Goal: Complete application form

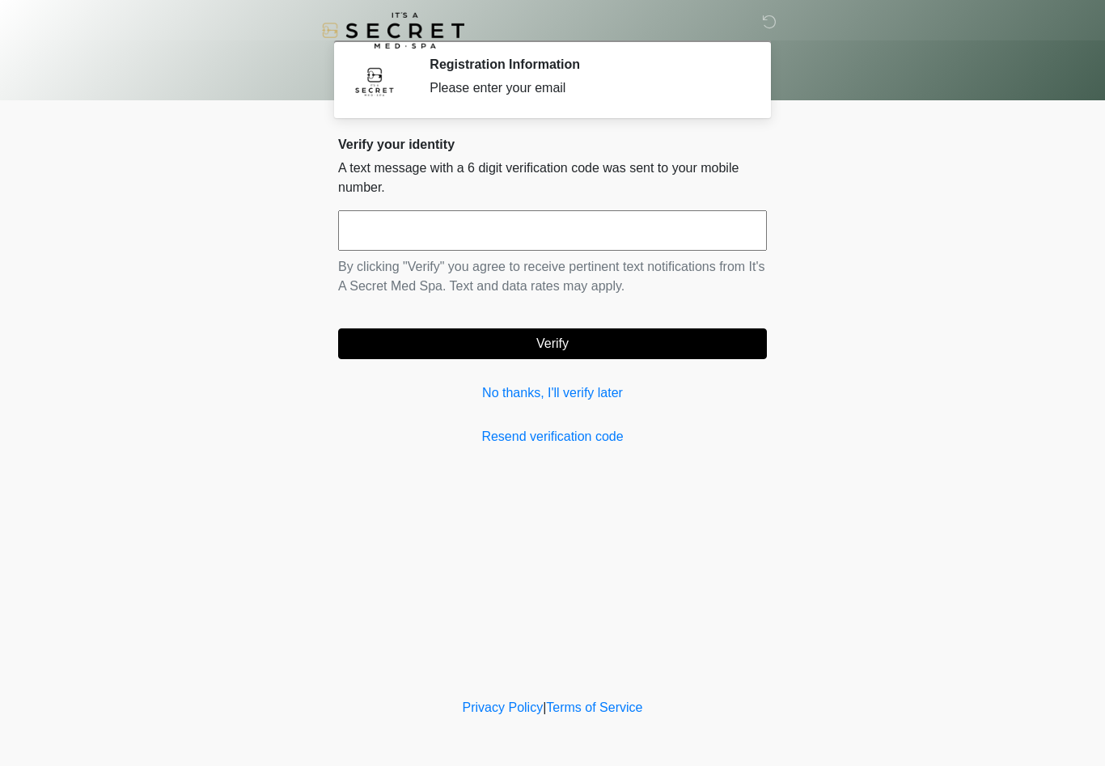
scroll to position [1, 0]
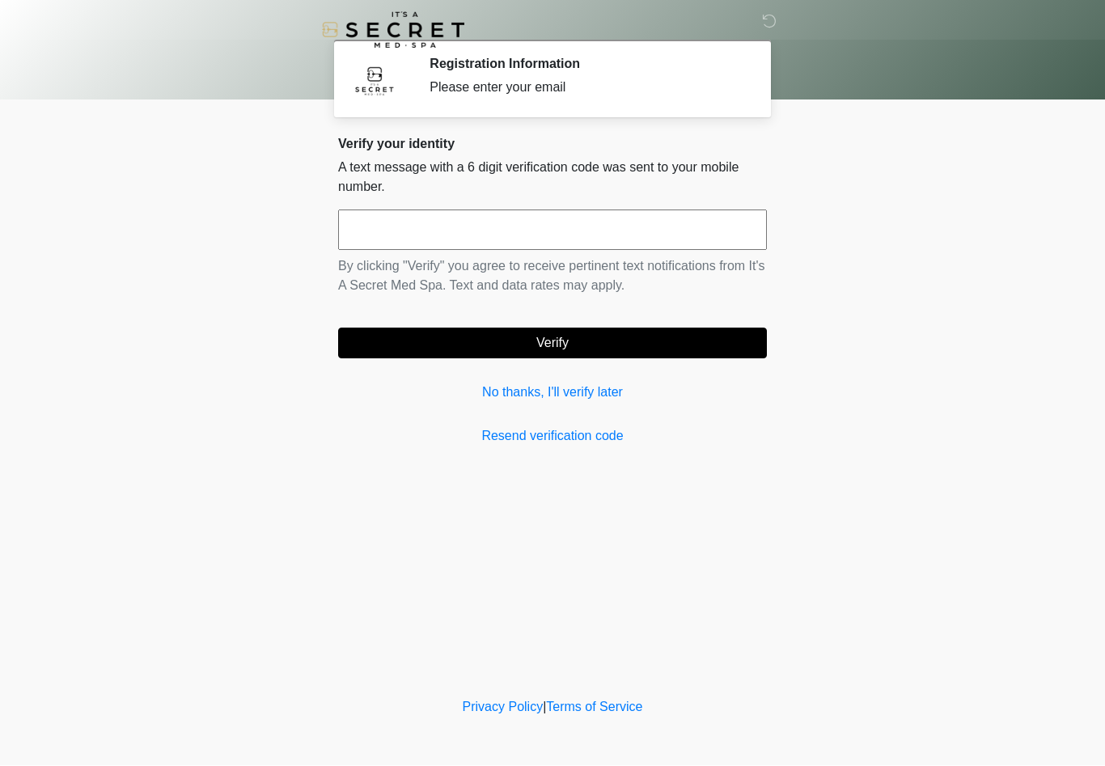
click at [600, 392] on link "No thanks, I'll verify later" at bounding box center [552, 393] width 429 height 19
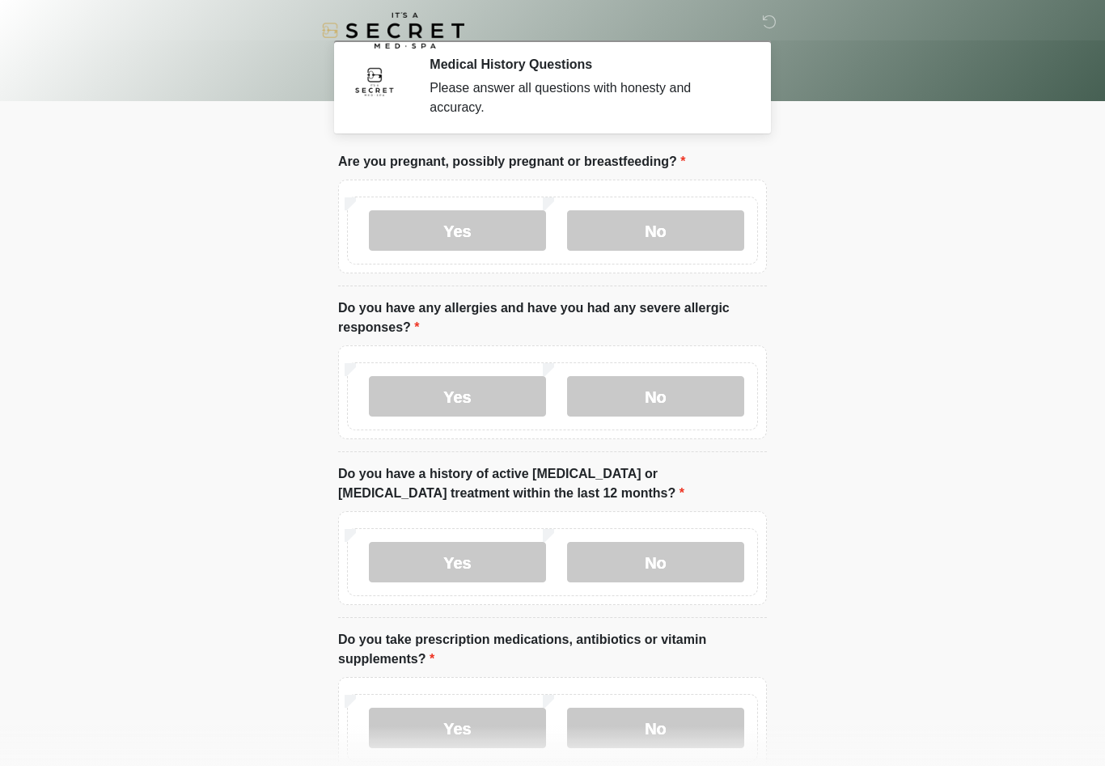
click at [701, 232] on label "No" at bounding box center [655, 230] width 177 height 40
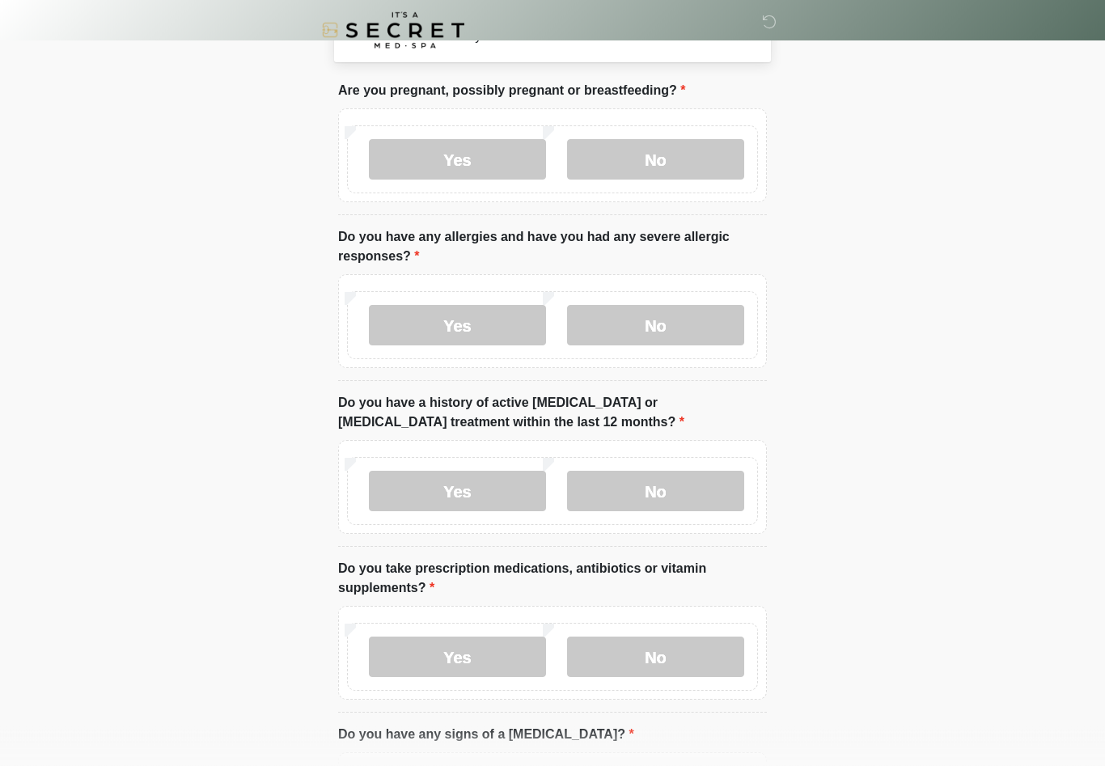
scroll to position [71, 0]
click at [700, 323] on label "No" at bounding box center [655, 325] width 177 height 40
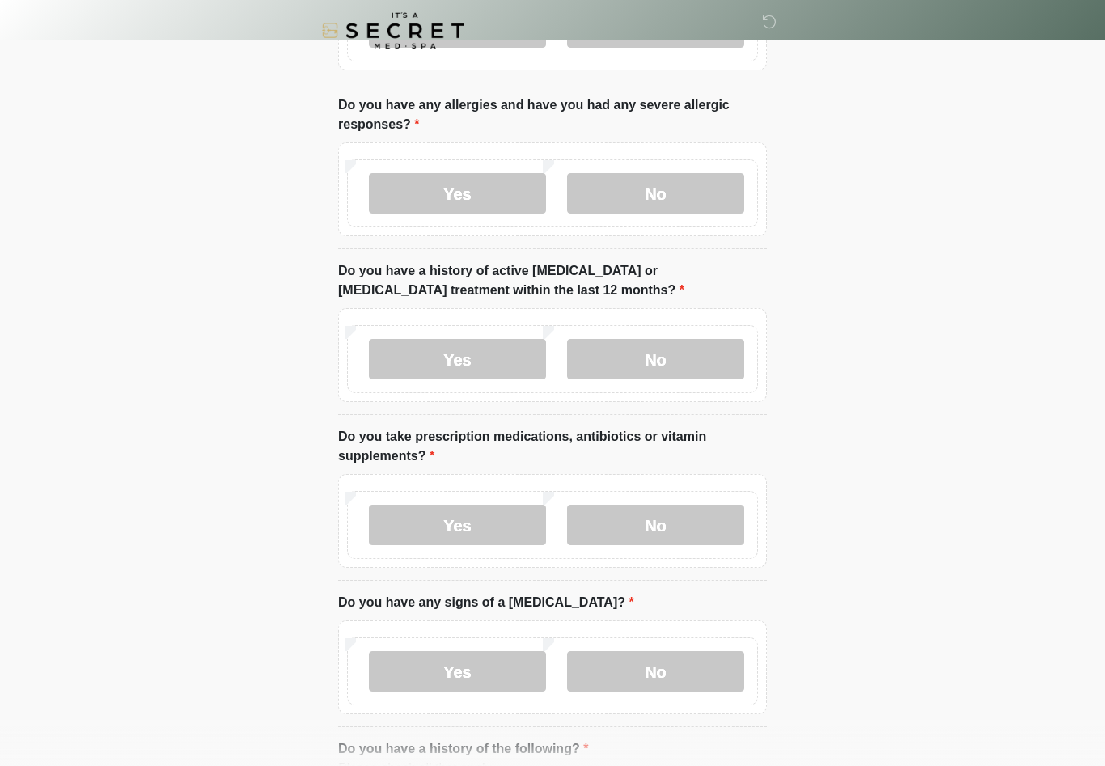
scroll to position [208, 0]
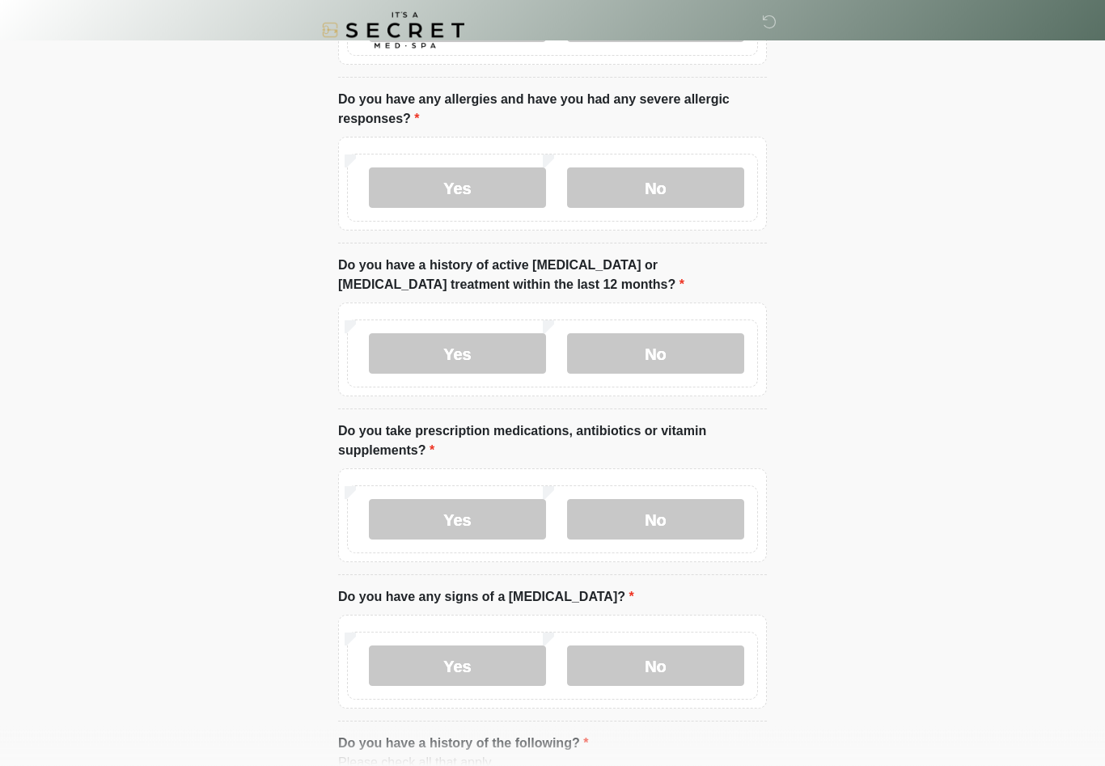
click at [707, 356] on label "No" at bounding box center [655, 354] width 177 height 40
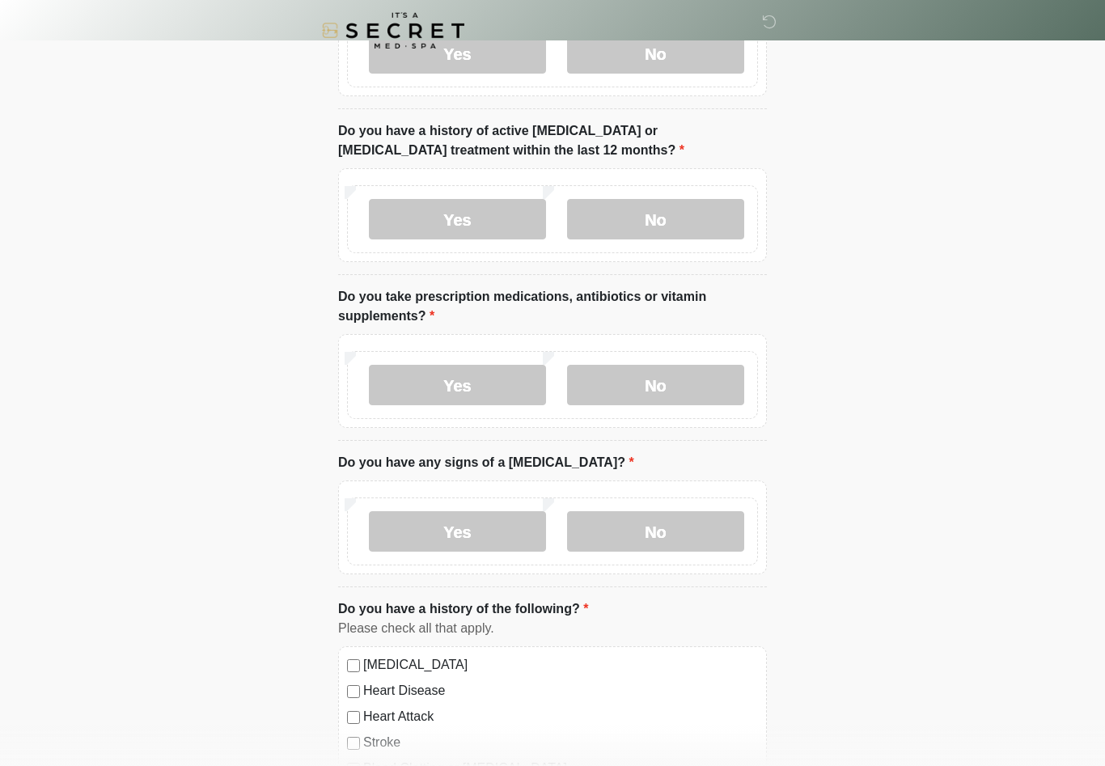
scroll to position [348, 0]
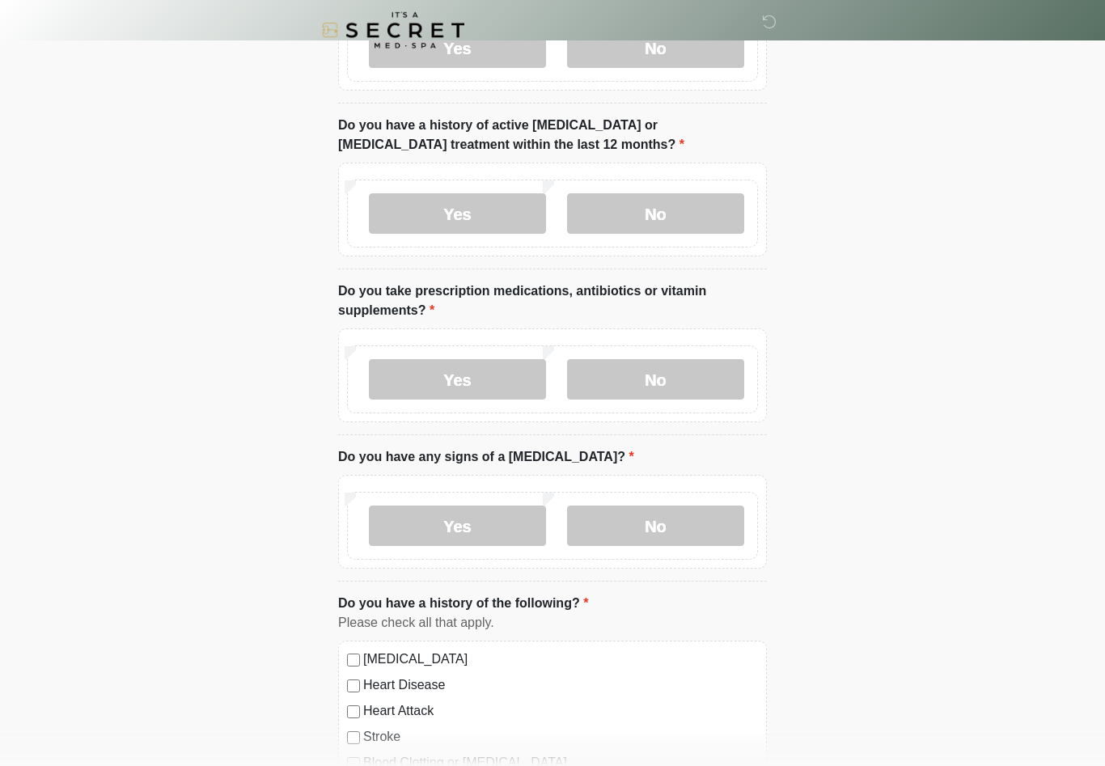
click at [703, 388] on label "No" at bounding box center [655, 380] width 177 height 40
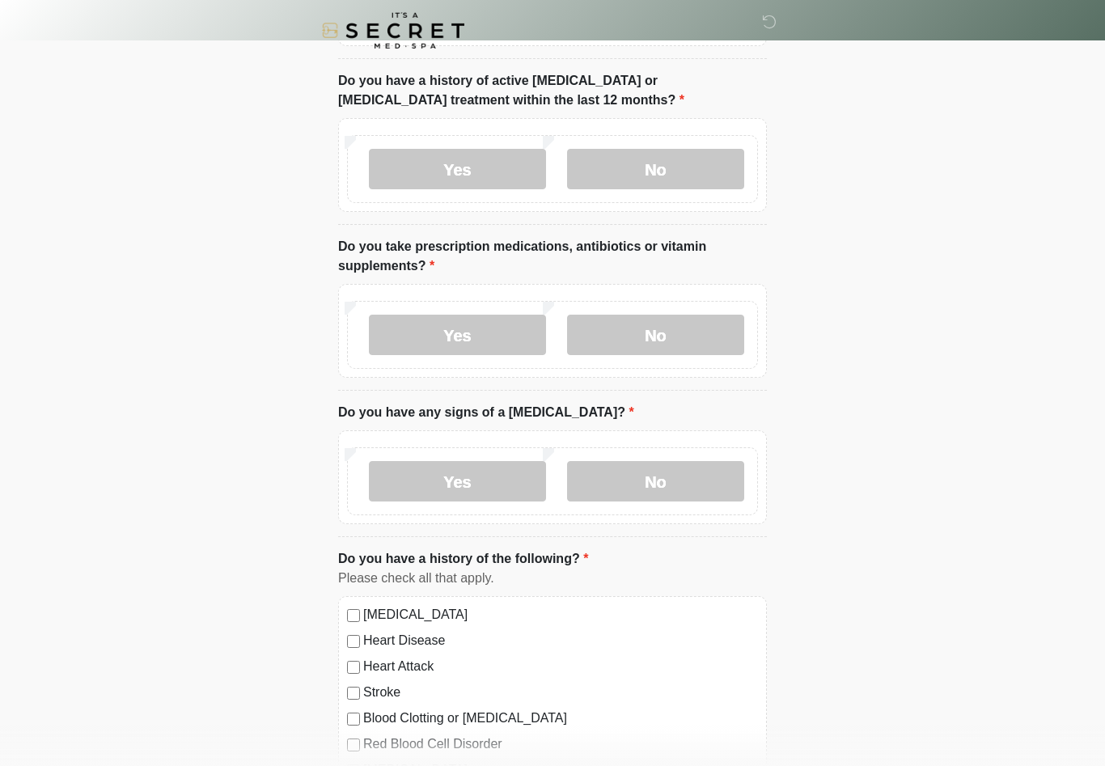
scroll to position [446, 0]
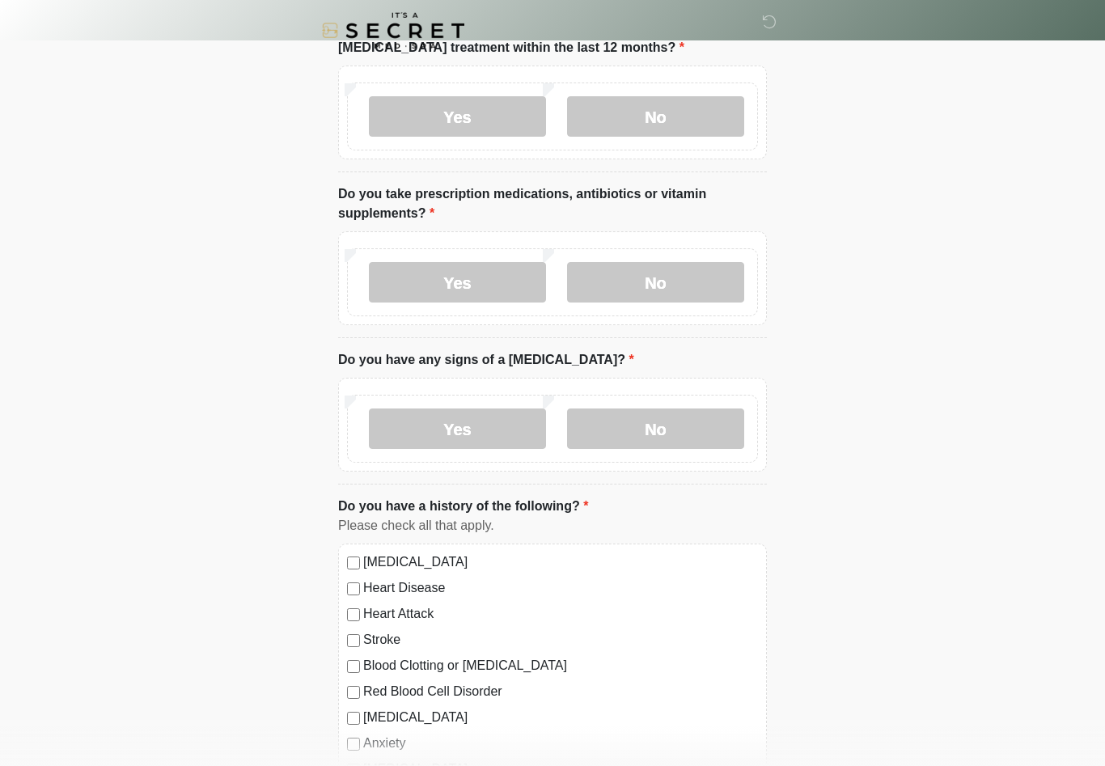
click at [699, 429] on label "No" at bounding box center [655, 429] width 177 height 40
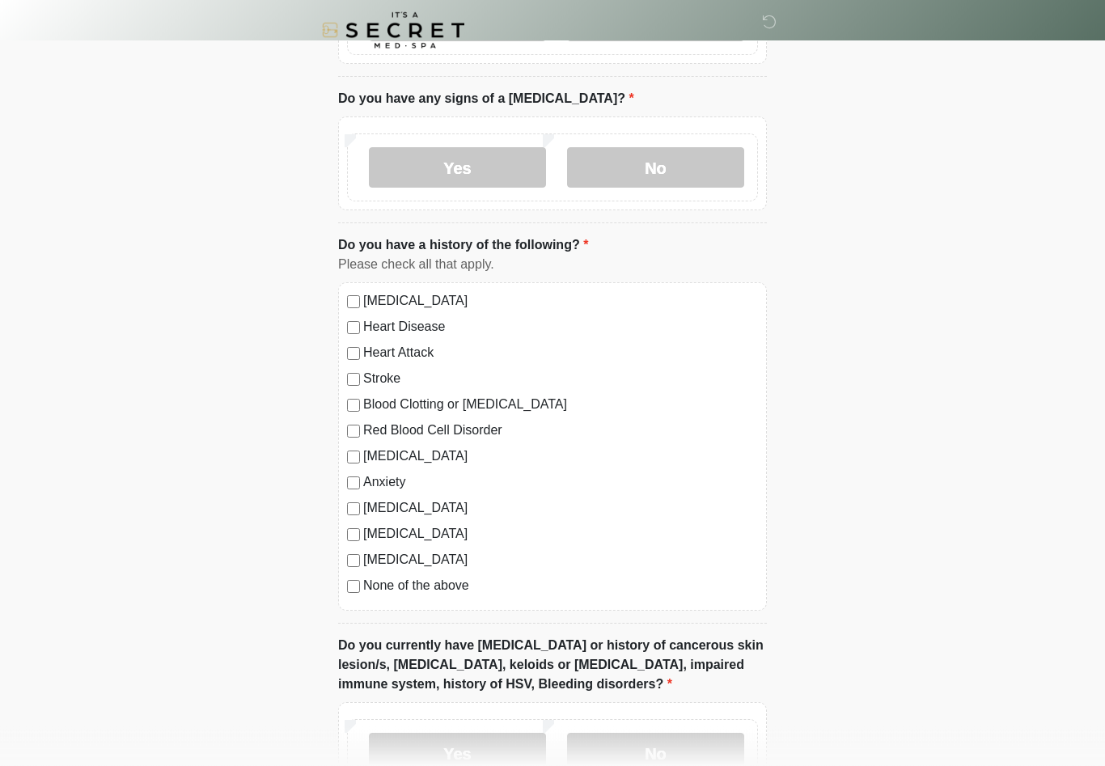
scroll to position [708, 0]
click at [492, 514] on label "[MEDICAL_DATA]" at bounding box center [560, 507] width 395 height 19
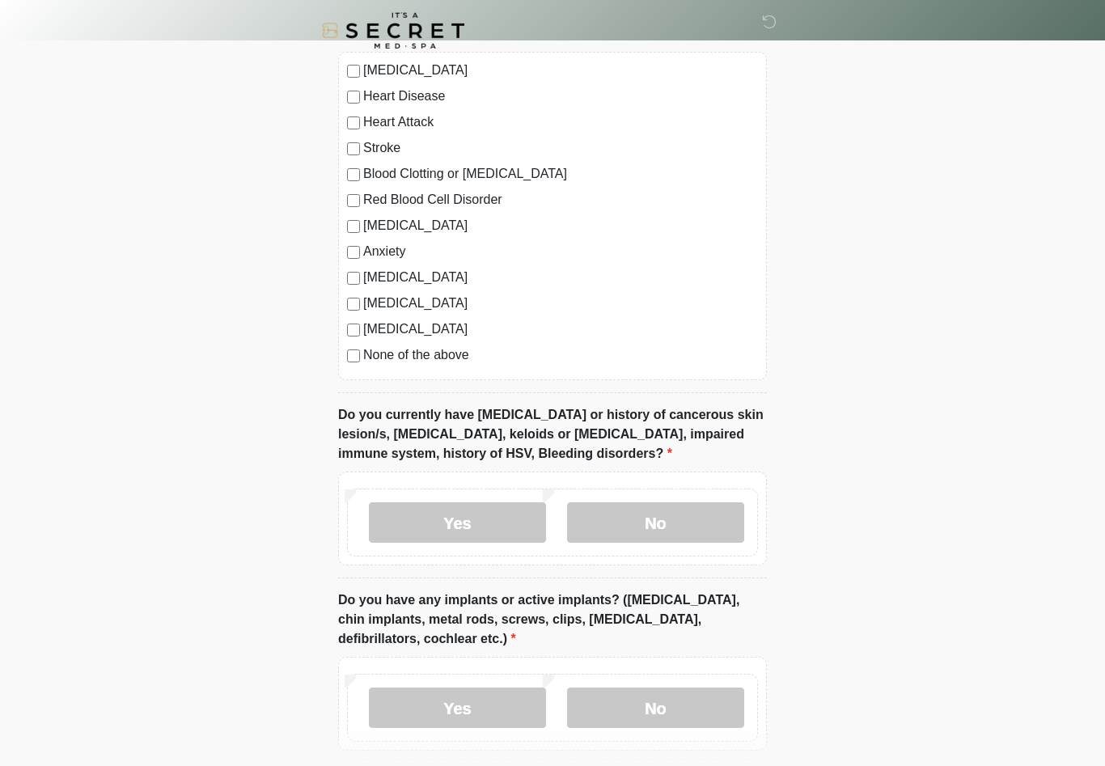
scroll to position [947, 0]
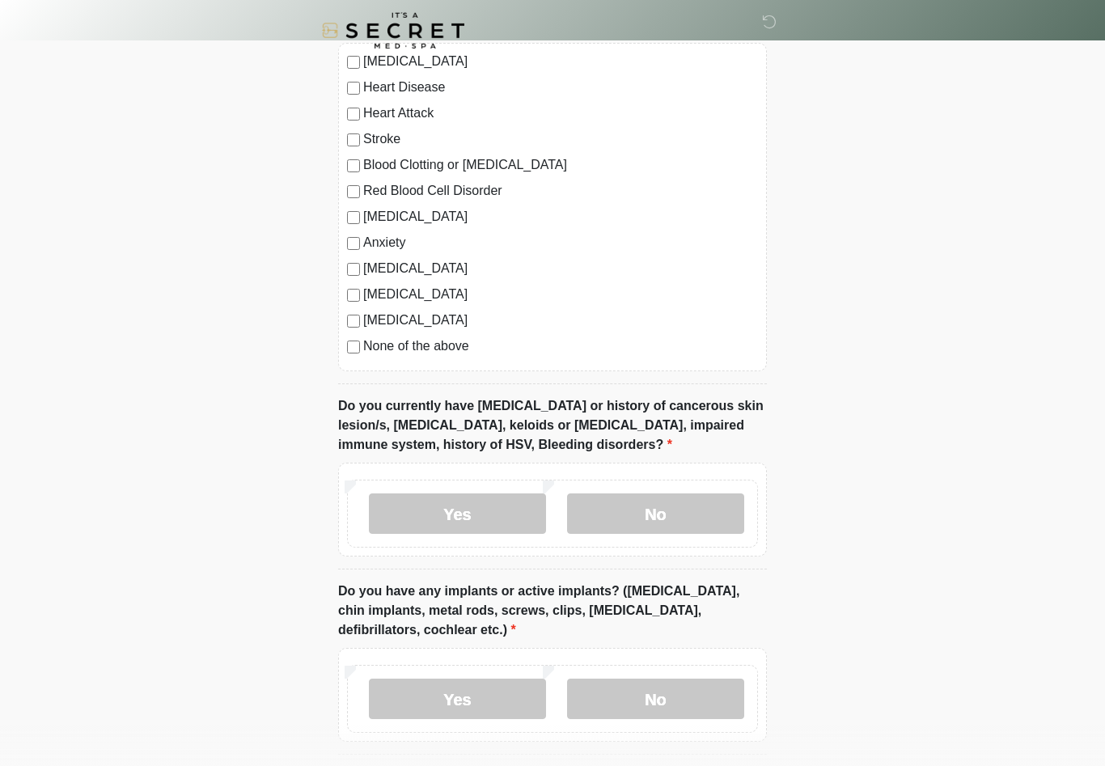
click at [668, 515] on label "No" at bounding box center [655, 514] width 177 height 40
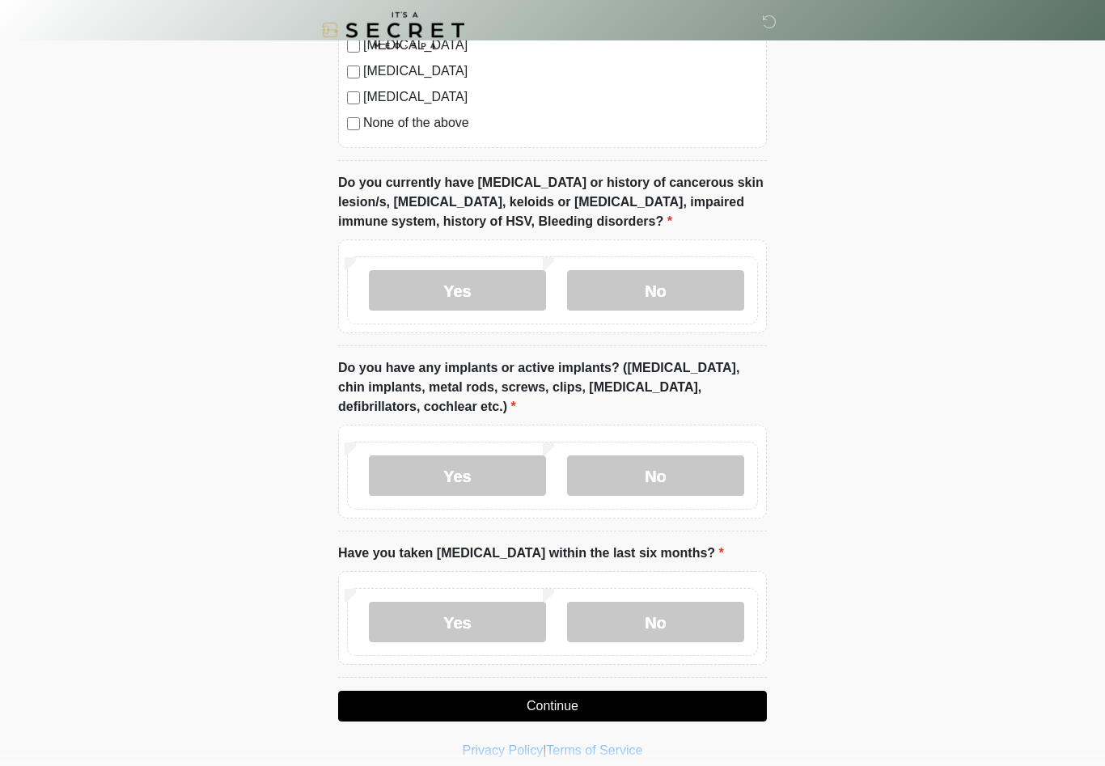
scroll to position [1171, 0]
click at [707, 477] on label "No" at bounding box center [655, 475] width 177 height 40
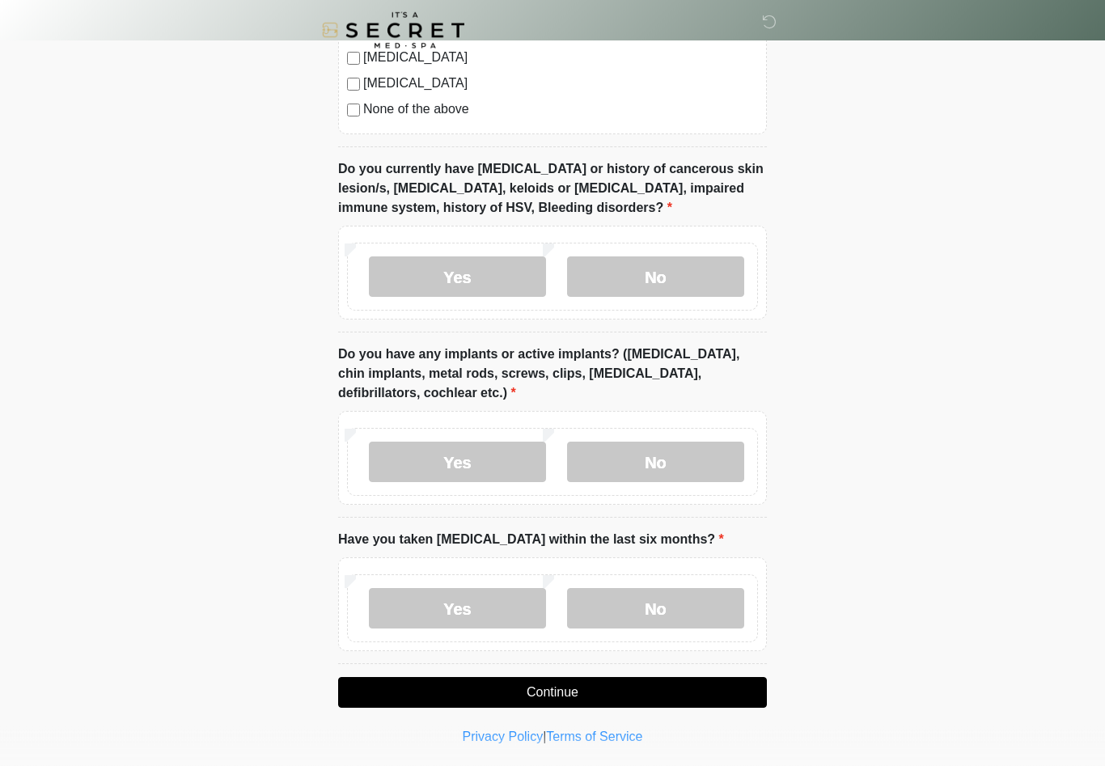
click at [687, 616] on label "No" at bounding box center [655, 609] width 177 height 40
click at [610, 687] on button "Continue" at bounding box center [552, 693] width 429 height 31
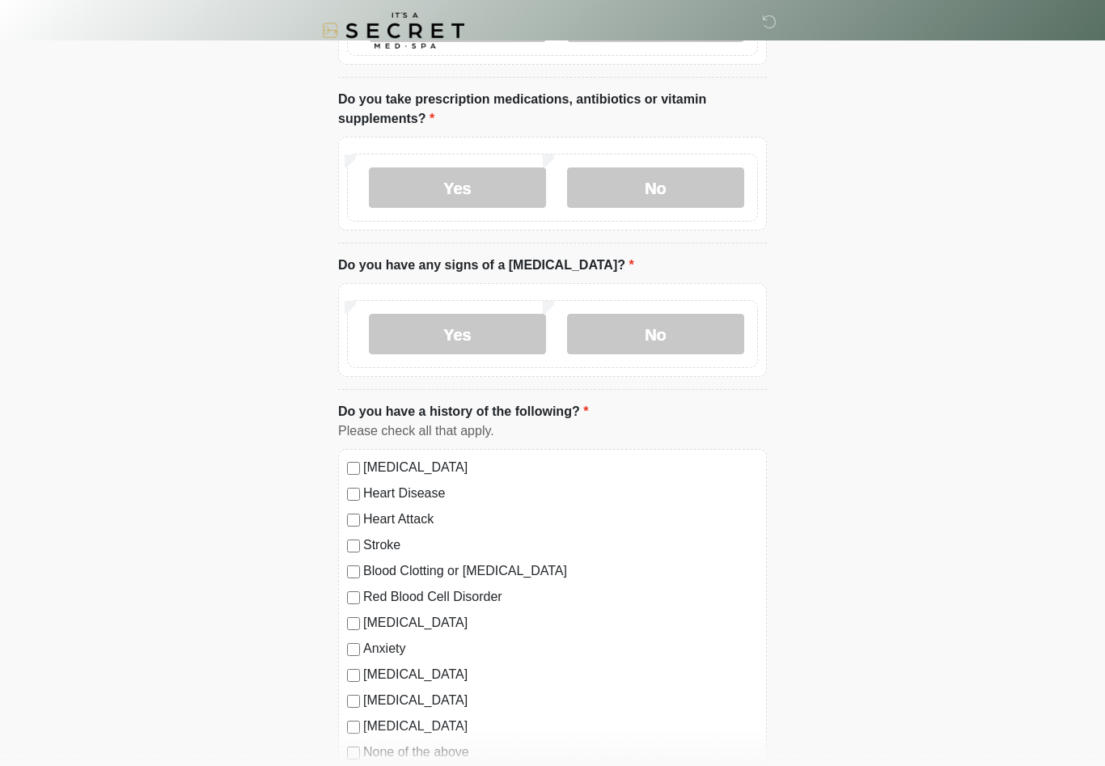
scroll to position [0, 0]
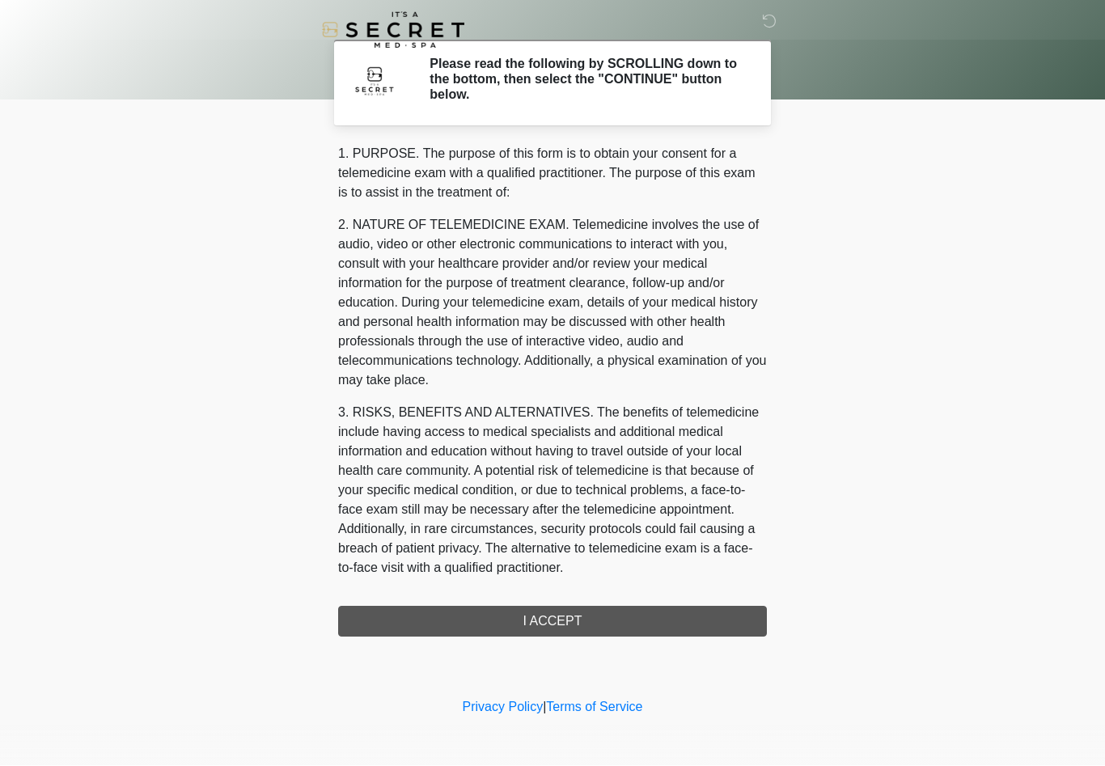
click at [635, 625] on div "1. PURPOSE. The purpose of this form is to obtain your consent for a telemedici…" at bounding box center [552, 391] width 429 height 493
click at [564, 628] on div "1. PURPOSE. The purpose of this form is to obtain your consent for a telemedici…" at bounding box center [552, 391] width 429 height 493
click at [586, 625] on div "1. PURPOSE. The purpose of this form is to obtain your consent for a telemedici…" at bounding box center [552, 391] width 429 height 493
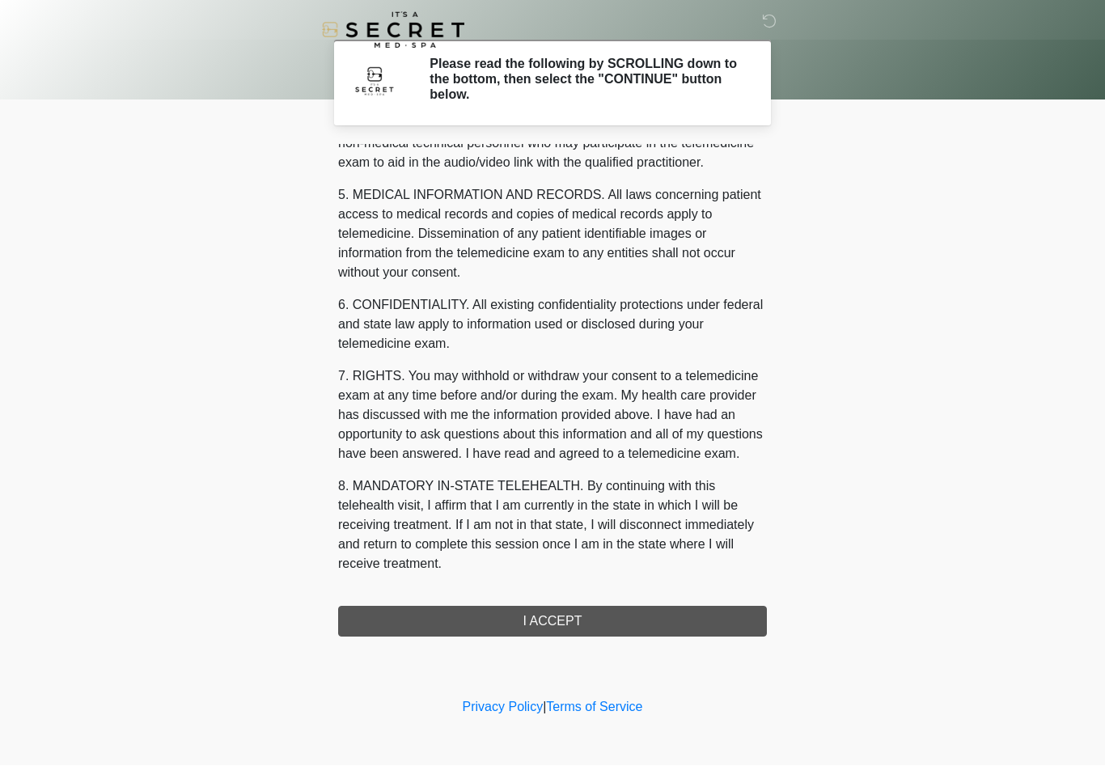
scroll to position [535, 0]
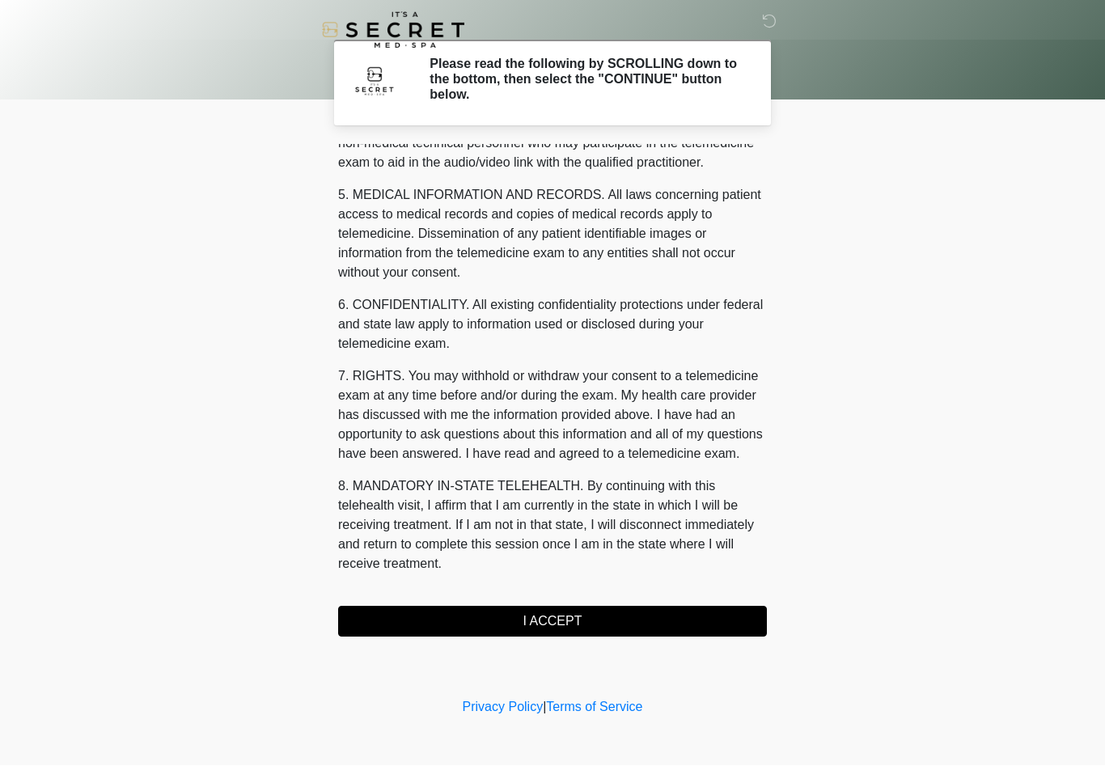
click at [585, 623] on button "I ACCEPT" at bounding box center [552, 622] width 429 height 31
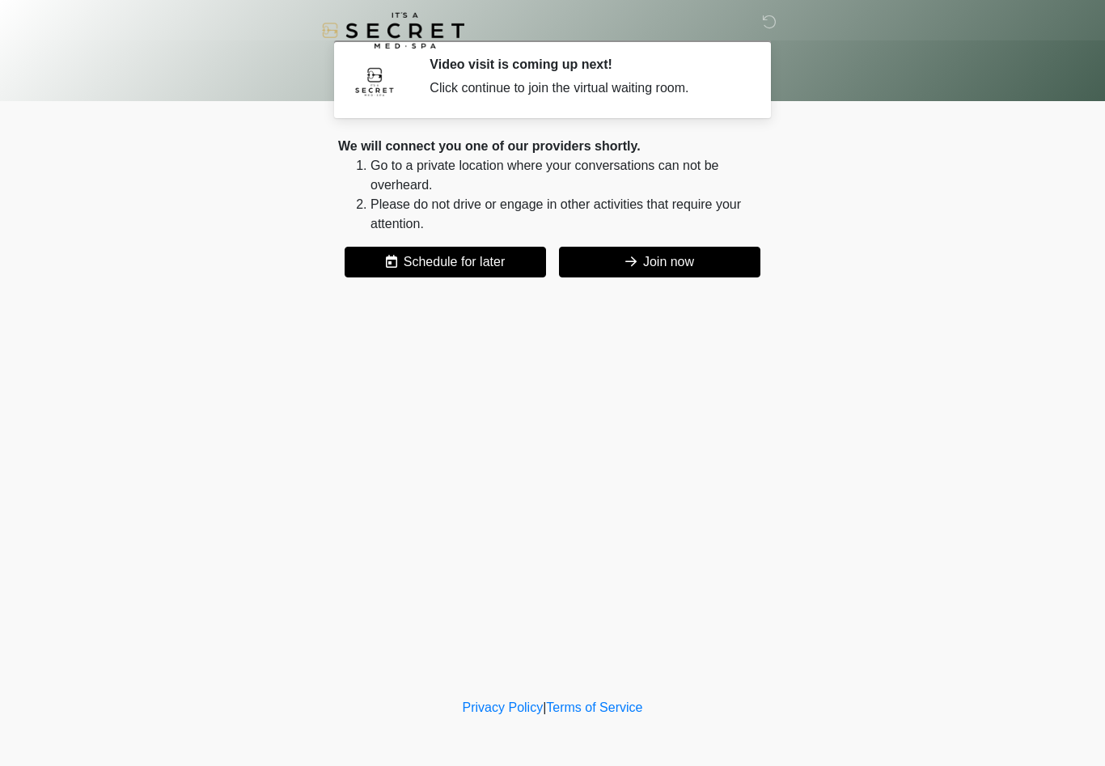
click at [685, 266] on button "Join now" at bounding box center [659, 262] width 201 height 31
